Goal: Information Seeking & Learning: Learn about a topic

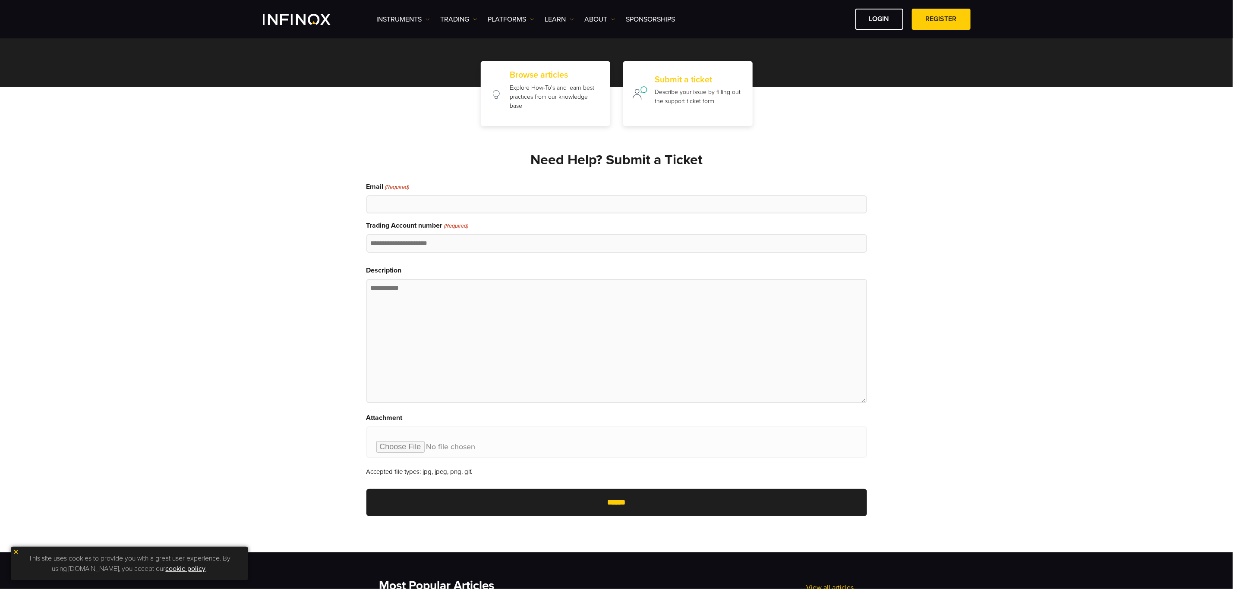
scroll to position [65, 0]
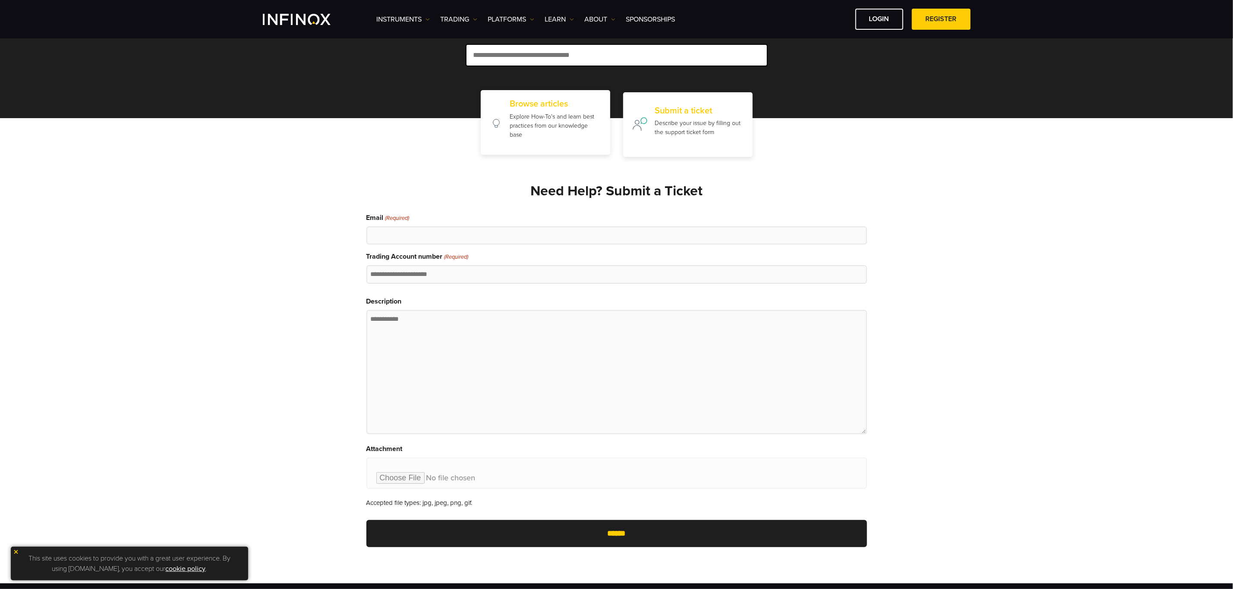
click at [532, 112] on p "Explore How-To's and learn best practices from our knowledge base" at bounding box center [555, 125] width 91 height 27
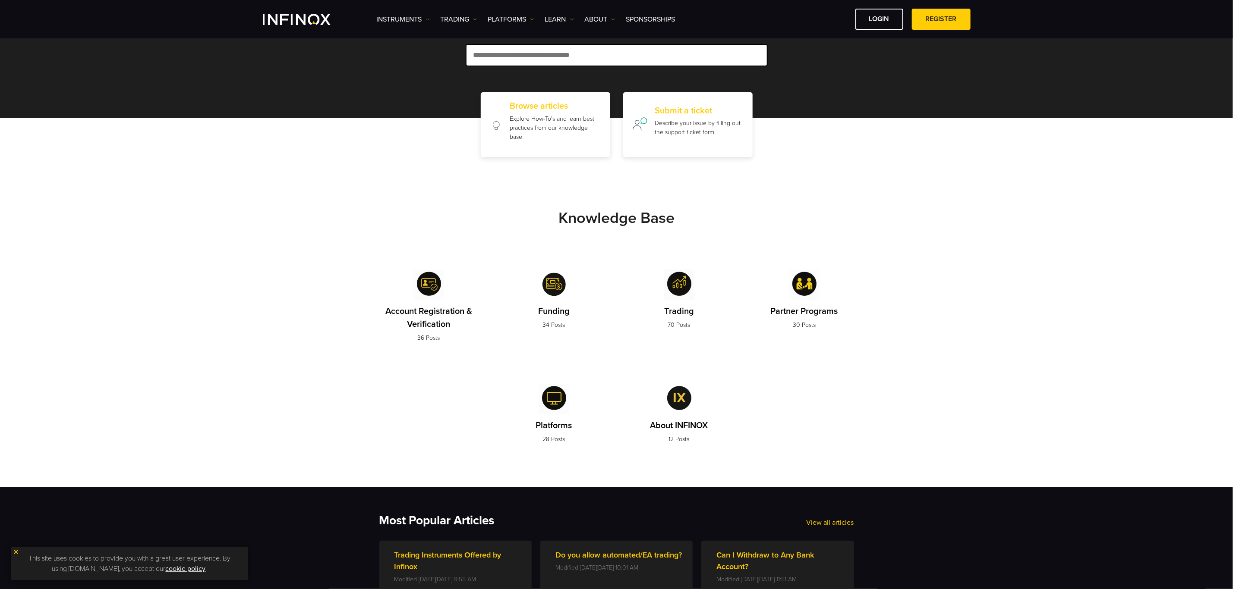
click at [796, 285] on img at bounding box center [804, 285] width 30 height 30
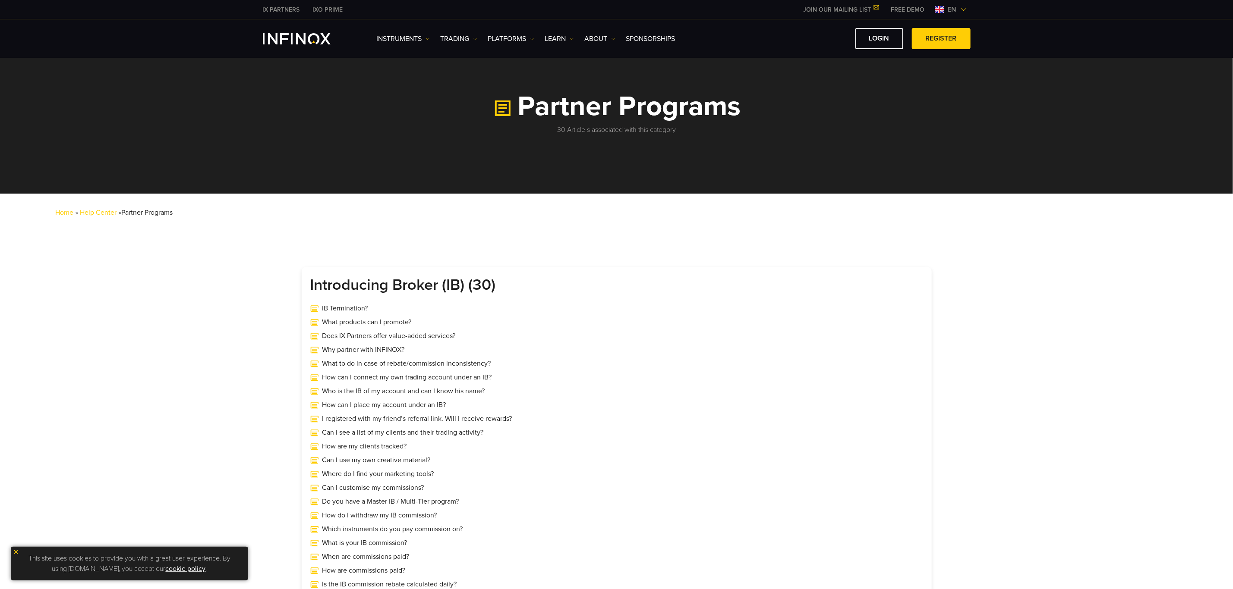
scroll to position [259, 0]
